Goal: Transaction & Acquisition: Purchase product/service

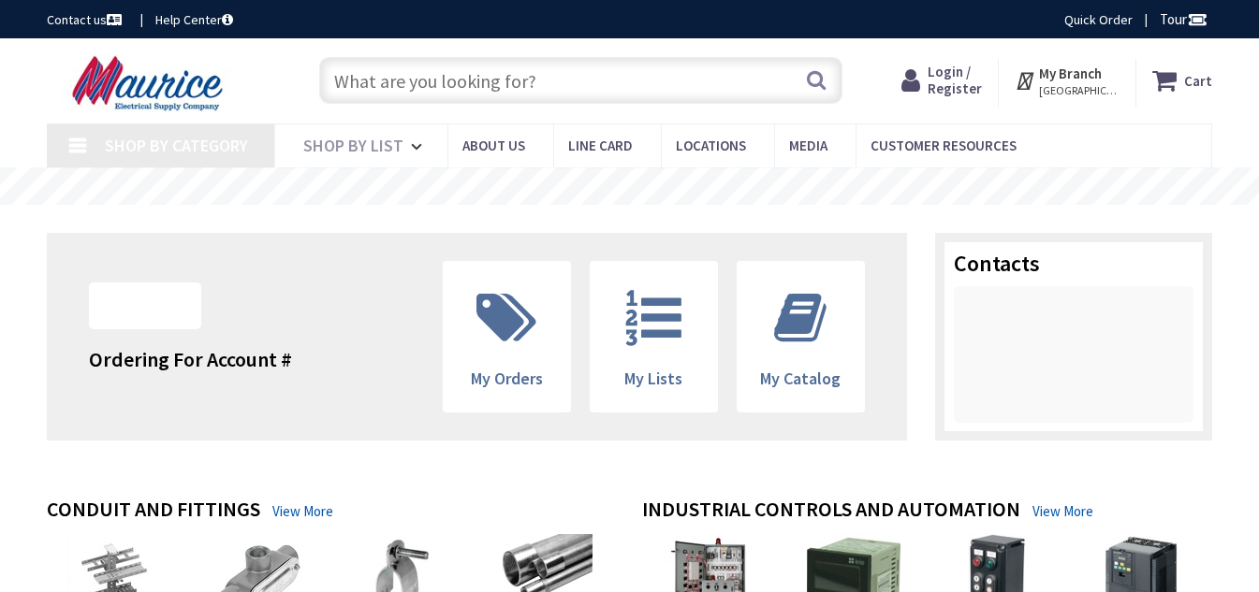
type input "[GEOGRAPHIC_DATA], [GEOGRAPHIC_DATA]"
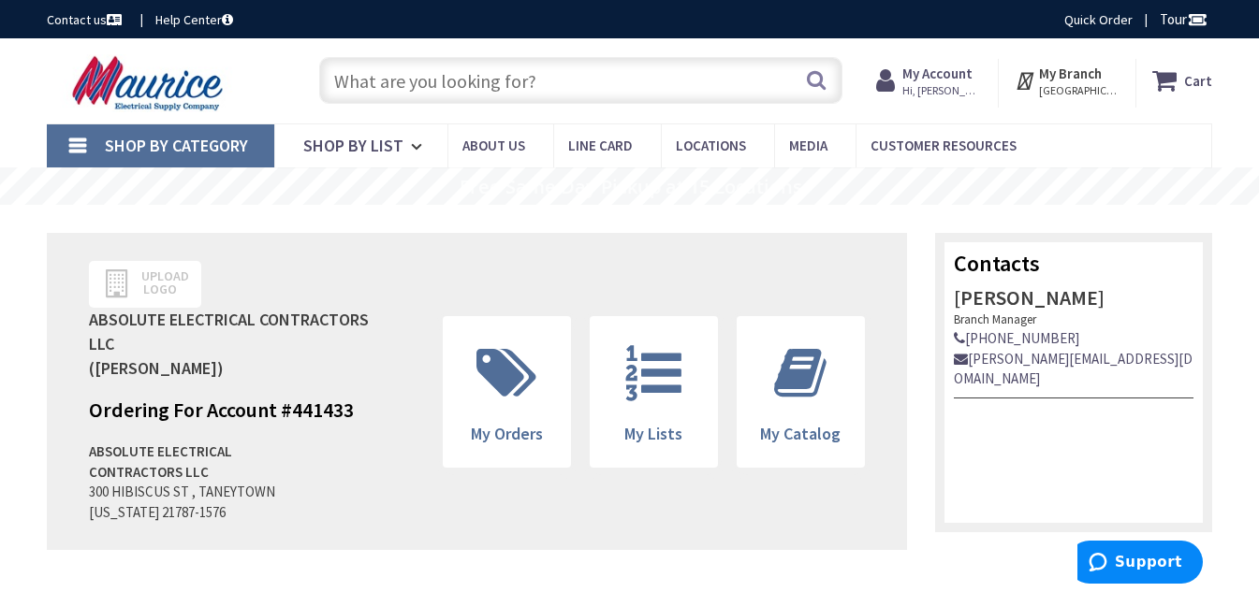
click at [397, 71] on input "text" at bounding box center [580, 80] width 523 height 47
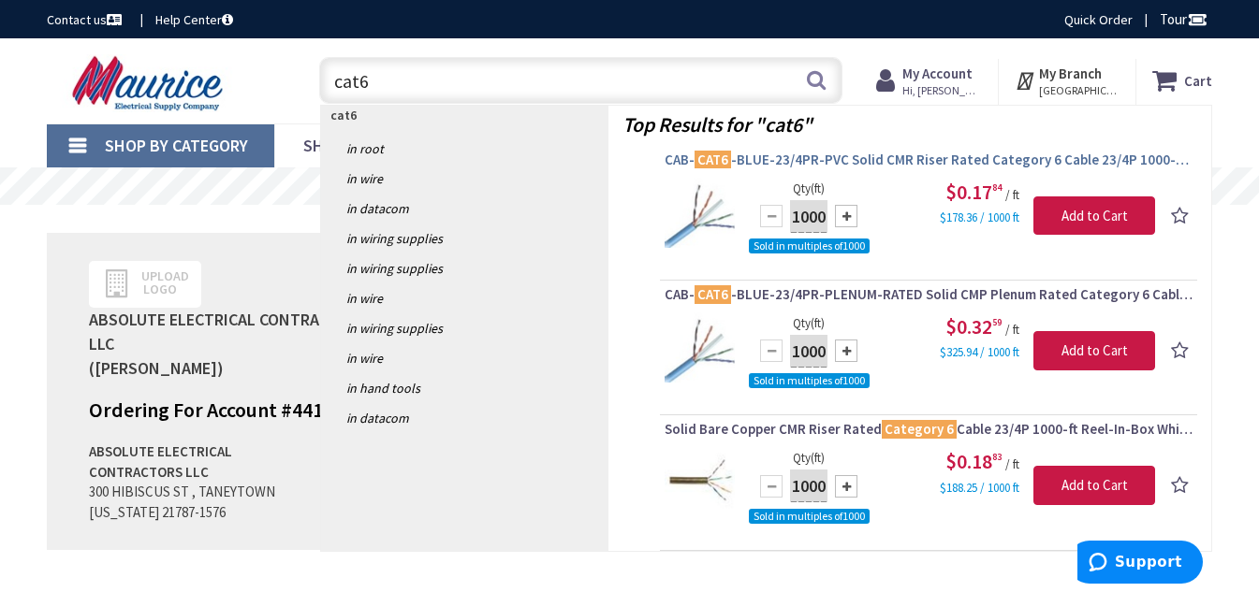
type input "cat6"
click at [875, 159] on span "CAB- CAT6 -BLUE-23/4PR-PVC Solid CMR Riser Rated Category 6 Cable 23/4P 1000-ft…" at bounding box center [929, 160] width 528 height 19
